Goal: Task Accomplishment & Management: Complete application form

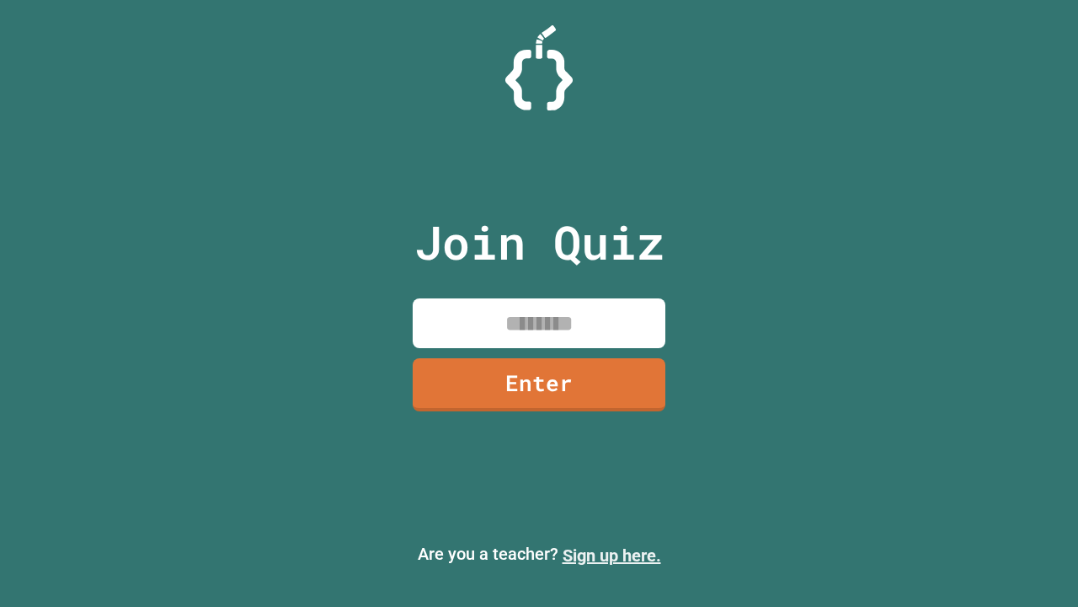
click at [612, 555] on link "Sign up here." at bounding box center [612, 555] width 99 height 20
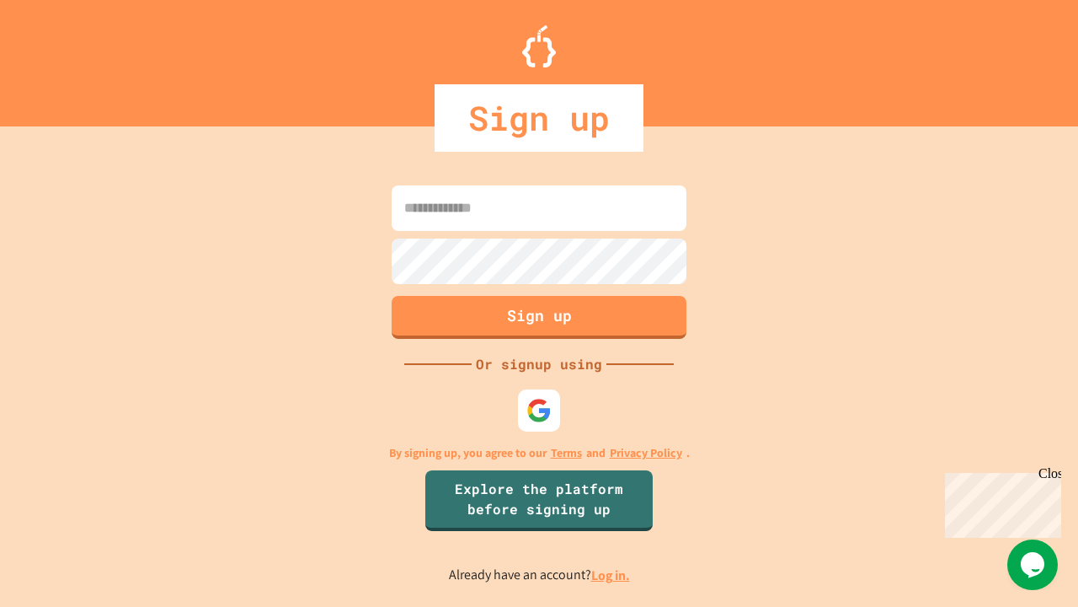
click at [612, 575] on link "Log in." at bounding box center [610, 575] width 39 height 18
